Goal: Task Accomplishment & Management: Manage account settings

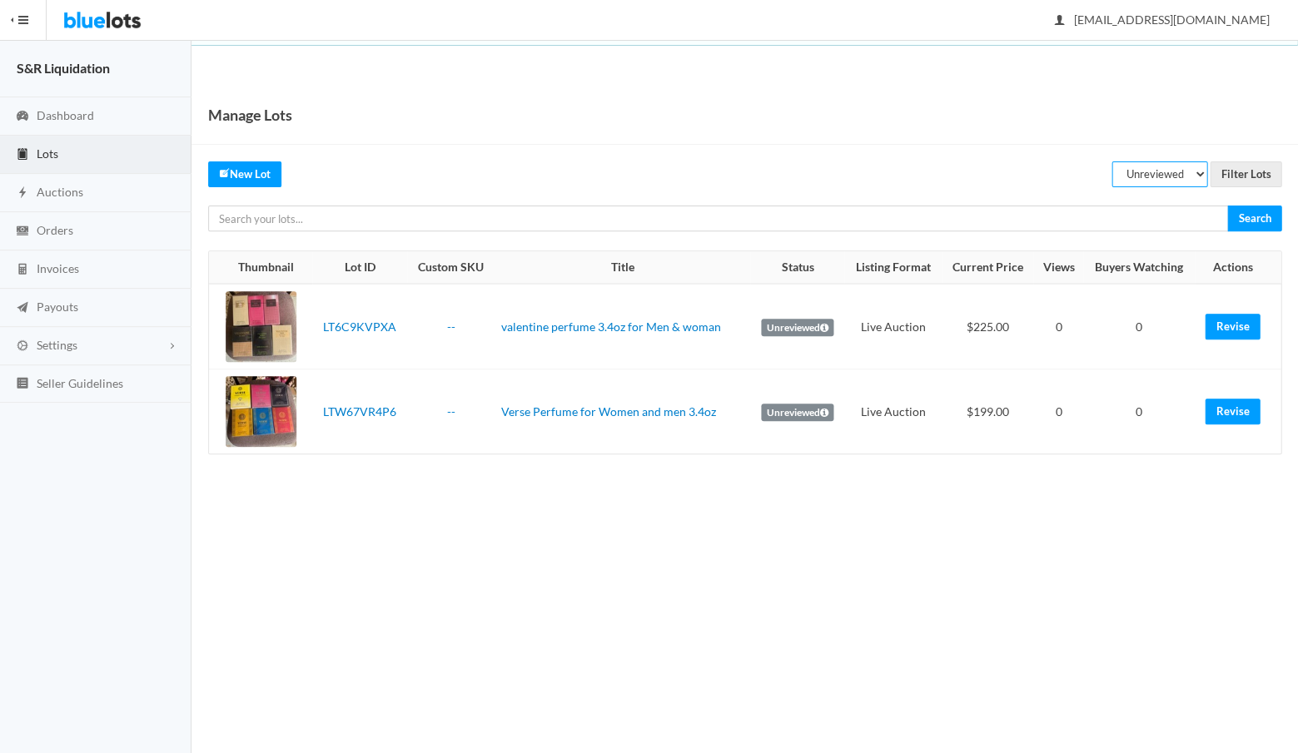
select select "listed"
click at [1239, 174] on input "Filter Lots" at bounding box center [1246, 175] width 72 height 26
